Goal: Information Seeking & Learning: Learn about a topic

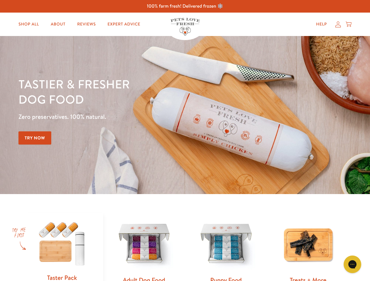
click at [185, 140] on div "Tastier & fresher dog food Zero preservatives. 100% natural. Try Now" at bounding box center [129, 114] width 222 height 77
click at [352, 264] on icon "Gorgias live chat" at bounding box center [352, 264] width 6 height 6
